Goal: Task Accomplishment & Management: Complete application form

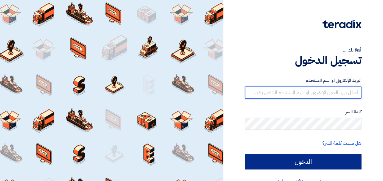
type input "[EMAIL_ADDRESS][DOMAIN_NAME]"
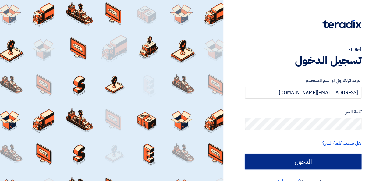
click at [291, 162] on input "الدخول" at bounding box center [303, 161] width 116 height 15
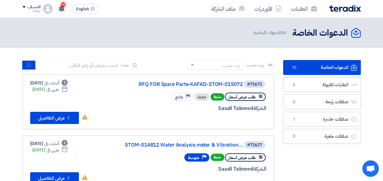
scroll to position [30, 0]
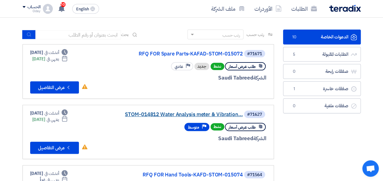
click at [176, 113] on link "STOM-014812 Water Analysis meter & Vibration..." at bounding box center [182, 114] width 122 height 5
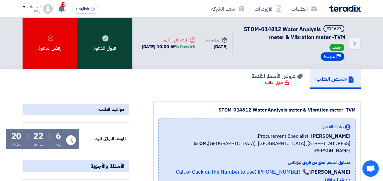
click at [98, 32] on div "قبول الدعوه" at bounding box center [104, 44] width 55 height 52
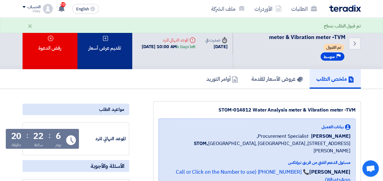
click at [108, 46] on div "تقديم عرض أسعار" at bounding box center [104, 44] width 55 height 52
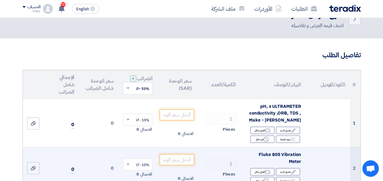
scroll to position [61, 0]
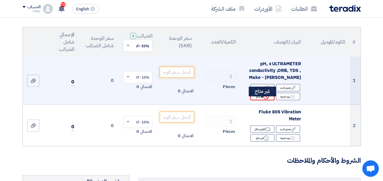
click at [263, 100] on div "Reject غير متاح" at bounding box center [262, 97] width 24 height 8
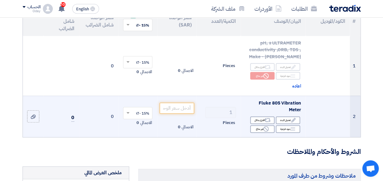
scroll to position [91, 0]
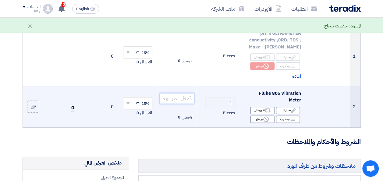
click at [183, 98] on input "number" at bounding box center [177, 98] width 34 height 11
click at [182, 100] on input "108895" at bounding box center [177, 98] width 34 height 11
type input "10895"
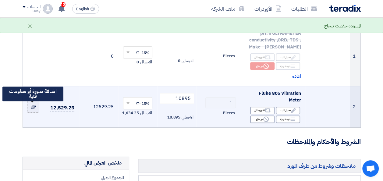
click at [35, 109] on use at bounding box center [33, 107] width 5 height 4
click at [0, 0] on input "file" at bounding box center [0, 0] width 0 height 0
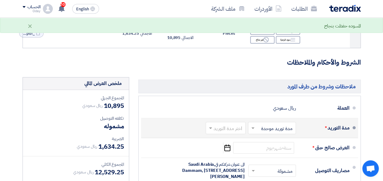
scroll to position [213, 0]
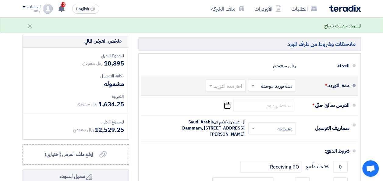
click at [241, 85] on input "text" at bounding box center [224, 86] width 37 height 9
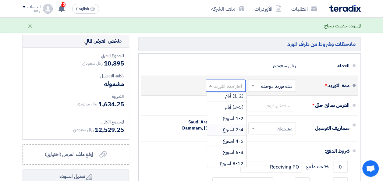
scroll to position [0, 0]
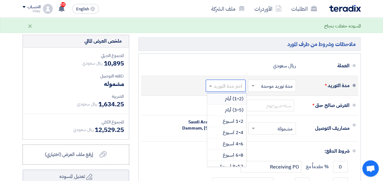
click at [237, 97] on span "(1-2) أيام" at bounding box center [234, 98] width 19 height 7
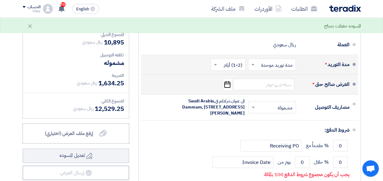
scroll to position [244, 0]
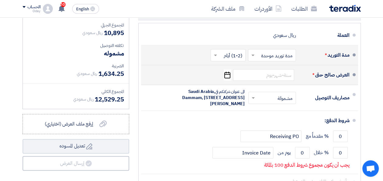
click at [230, 75] on icon "Pick a date" at bounding box center [227, 74] width 8 height 11
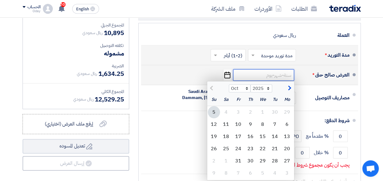
click at [283, 73] on input at bounding box center [263, 75] width 61 height 12
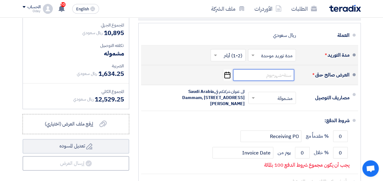
click at [272, 75] on input at bounding box center [263, 75] width 61 height 12
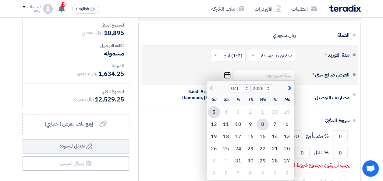
click at [262, 123] on div "8" at bounding box center [263, 124] width 12 height 12
type input "[DATE]"
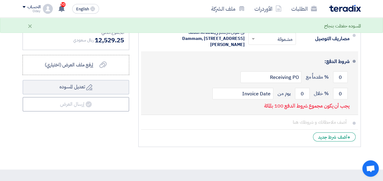
scroll to position [305, 0]
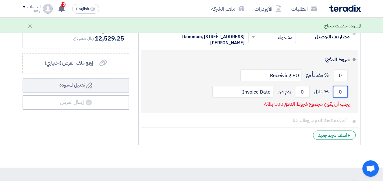
drag, startPoint x: 339, startPoint y: 95, endPoint x: 342, endPoint y: 98, distance: 4.3
click at [342, 97] on input "0" at bounding box center [340, 92] width 15 height 12
drag, startPoint x: 338, startPoint y: 97, endPoint x: 347, endPoint y: 98, distance: 9.0
click at [347, 98] on input "30" at bounding box center [340, 92] width 15 height 12
type input "100"
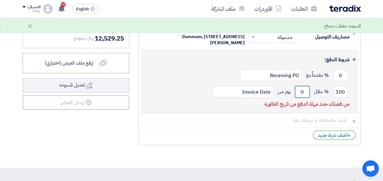
click at [306, 96] on input "0" at bounding box center [302, 92] width 15 height 12
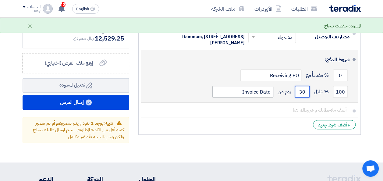
type input "30"
drag, startPoint x: 235, startPoint y: 96, endPoint x: 279, endPoint y: 95, distance: 44.5
click at [279, 95] on div "100 % خلال 30 يوم من Invoice Date" at bounding box center [248, 92] width 204 height 16
type input "s"
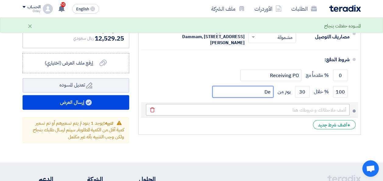
type input "D"
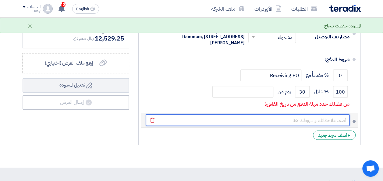
click at [250, 126] on input "text" at bounding box center [248, 120] width 204 height 12
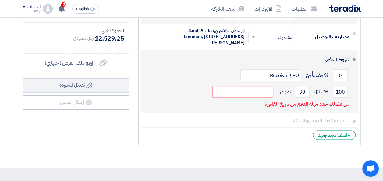
click at [247, 100] on div "100 % خلال 30 يوم من" at bounding box center [248, 92] width 204 height 16
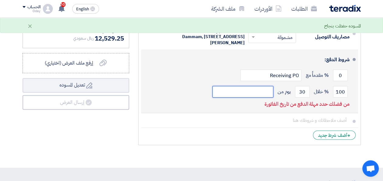
click at [252, 95] on input "text" at bounding box center [242, 92] width 61 height 12
type input "Invoice Date"
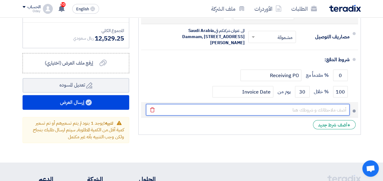
click at [308, 114] on input "text" at bounding box center [248, 110] width 204 height 12
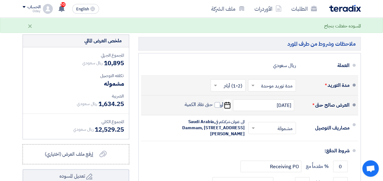
scroll to position [213, 0]
type input "stock item subject to prior sales"
click at [87, 151] on span "إرفع ملف العرض (اختياري)" at bounding box center [69, 154] width 48 height 7
click at [0, 0] on input "إرفع ملف العرض (اختياري) إرفع ملف العرض (اختياري)" at bounding box center [0, 0] width 0 height 0
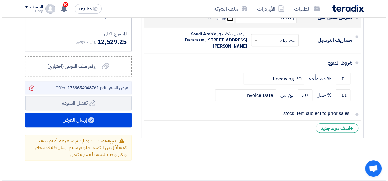
scroll to position [335, 0]
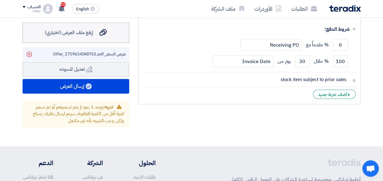
click at [84, 32] on span "إرفع ملف العرض (اختياري)" at bounding box center [69, 32] width 48 height 7
click at [0, 0] on input "إرفع ملف العرض (اختياري) إرفع ملف العرض (اختياري)" at bounding box center [0, 0] width 0 height 0
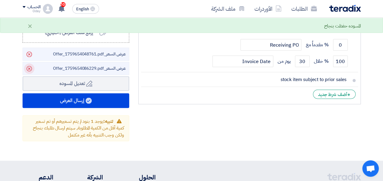
click at [30, 65] on icon "Delete" at bounding box center [29, 68] width 10 height 10
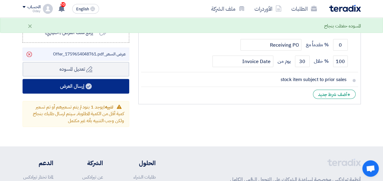
click at [78, 85] on button "إرسال العرض" at bounding box center [76, 86] width 107 height 15
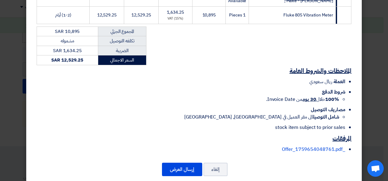
scroll to position [137, 0]
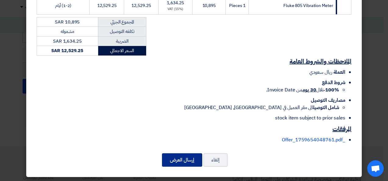
click at [189, 159] on button "إرسال العرض" at bounding box center [182, 159] width 40 height 13
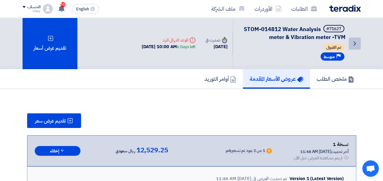
click at [356, 44] on icon "Back" at bounding box center [354, 43] width 7 height 7
